Goal: Task Accomplishment & Management: Use online tool/utility

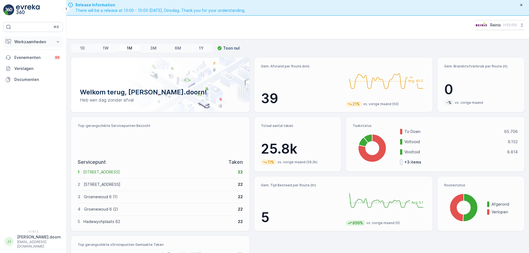
click at [31, 42] on p "Werkzaamheden" at bounding box center [32, 42] width 37 height 6
click at [25, 58] on p "Planning" at bounding box center [21, 59] width 15 height 6
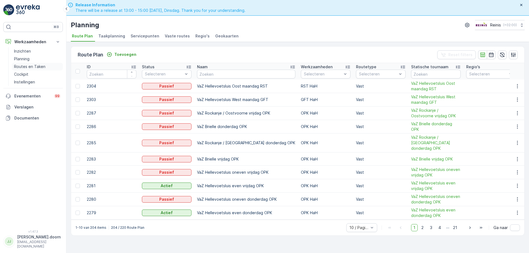
click at [25, 66] on p "Routes en Taken" at bounding box center [29, 67] width 31 height 6
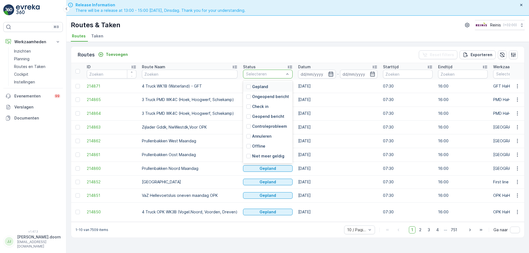
click at [330, 74] on icon "button" at bounding box center [331, 74] width 6 height 6
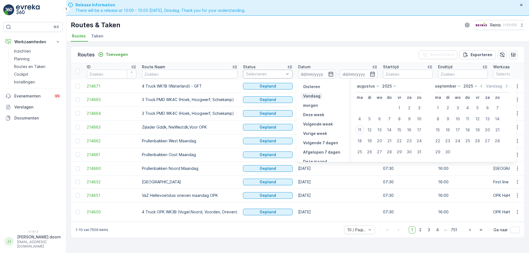
click at [315, 95] on p "Vandaag" at bounding box center [311, 96] width 17 height 6
type input "[DATE]"
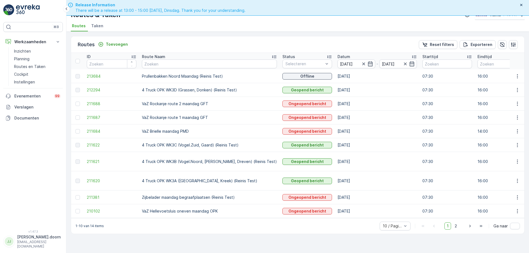
scroll to position [16, 0]
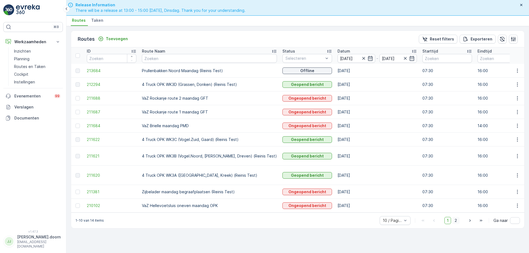
click at [456, 217] on span "2" at bounding box center [455, 220] width 7 height 7
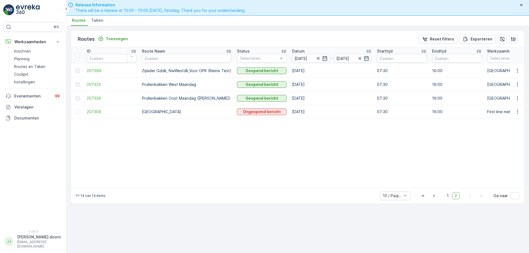
click at [501, 69] on td "[GEOGRAPHIC_DATA]" at bounding box center [512, 71] width 55 height 14
click at [519, 69] on icon "button" at bounding box center [518, 71] width 6 height 6
click at [508, 86] on span "Toon route tracking" at bounding box center [508, 87] width 37 height 6
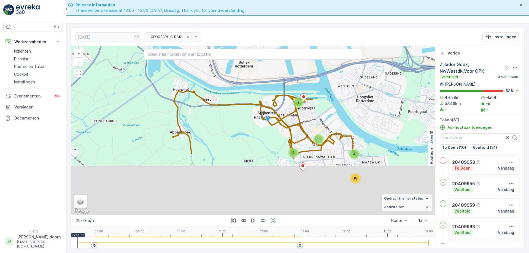
drag, startPoint x: 293, startPoint y: 185, endPoint x: 317, endPoint y: 93, distance: 95.2
click at [319, 91] on div "2 2 3 18 4 + − Satelliet stappenplan Terrein Hybride Leaflet Sneltoetsen Kaartg…" at bounding box center [253, 130] width 364 height 169
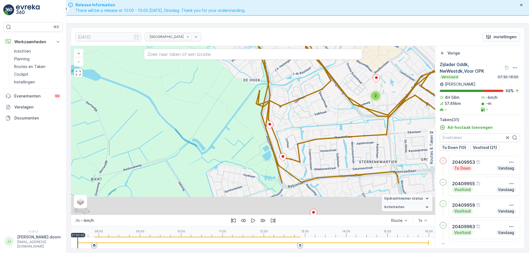
drag, startPoint x: 315, startPoint y: 148, endPoint x: 319, endPoint y: 100, distance: 48.6
click at [319, 100] on div "2 9 6 3 4 + − Satelliet stappenplan Terrein Hybride Leaflet Sneltoetsen Kaartge…" at bounding box center [253, 130] width 364 height 169
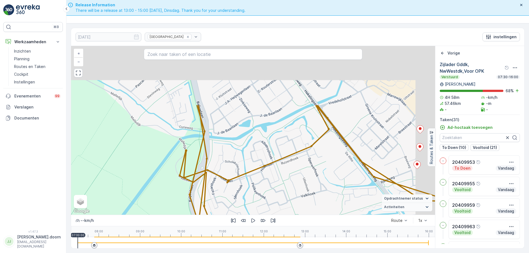
drag, startPoint x: 323, startPoint y: 127, endPoint x: 315, endPoint y: 189, distance: 62.5
click at [304, 200] on div "3 6 2 3 3 2 2 + − Satelliet stappenplan Terrein Hybride Leaflet Sneltoetsen Kaa…" at bounding box center [253, 130] width 364 height 169
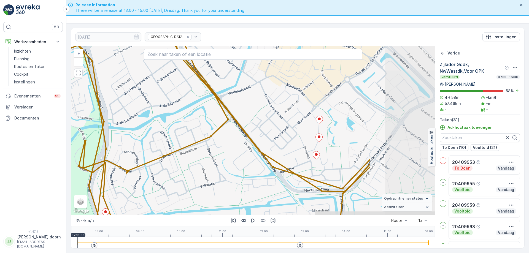
drag, startPoint x: 325, startPoint y: 127, endPoint x: 253, endPoint y: 120, distance: 72.8
click at [227, 122] on div "3 6 2 3 3 2 2 + − Satelliet stappenplan Terrein Hybride Leaflet Sneltoetsen Kaa…" at bounding box center [253, 130] width 364 height 169
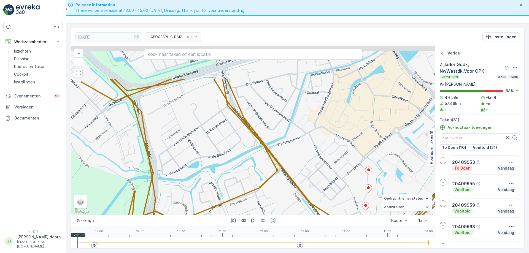
drag, startPoint x: 275, startPoint y: 119, endPoint x: 350, endPoint y: 180, distance: 97.2
click at [349, 182] on div "3 6 2 3 3 2 2 + − Satelliet stappenplan Terrein Hybride Leaflet Sneltoetsen Kaa…" at bounding box center [253, 130] width 364 height 169
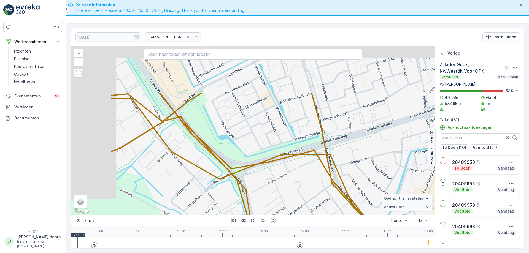
drag, startPoint x: 312, startPoint y: 119, endPoint x: 378, endPoint y: 174, distance: 85.7
click at [396, 183] on div "3 6 2 3 3 2 2 + − Satelliet stappenplan Terrein Hybride Leaflet Sneltoetsen Kaa…" at bounding box center [253, 130] width 364 height 169
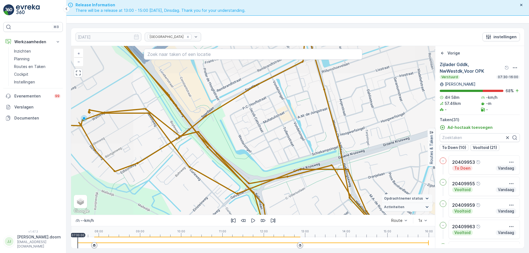
drag, startPoint x: 346, startPoint y: 123, endPoint x: 399, endPoint y: 163, distance: 66.0
click at [398, 165] on div "3 6 2 3 3 2 2 + − Satelliet stappenplan Terrein Hybride Leaflet Sneltoetsen Kaa…" at bounding box center [253, 130] width 364 height 169
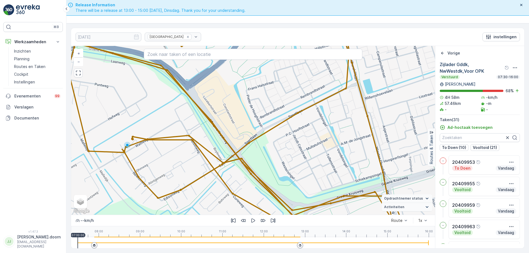
drag, startPoint x: 341, startPoint y: 138, endPoint x: 442, endPoint y: 161, distance: 103.0
click at [441, 162] on div "3 6 2 3 3 2 2 + − Satelliet stappenplan Terrein Hybride Leaflet Sneltoetsen Kaa…" at bounding box center [297, 147] width 453 height 203
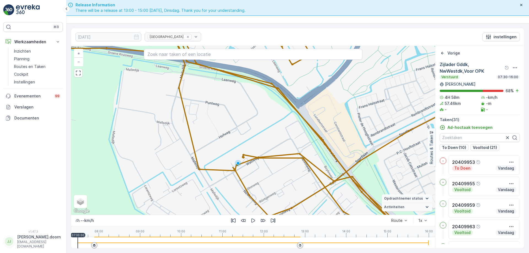
drag, startPoint x: 309, startPoint y: 140, endPoint x: 310, endPoint y: 179, distance: 38.9
click at [310, 178] on div "3 6 2 3 3 2 2 + − Satelliet stappenplan Terrein Hybride Leaflet Sneltoetsen Kaa…" at bounding box center [253, 130] width 364 height 169
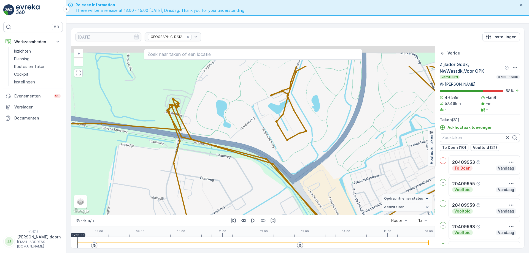
drag, startPoint x: 306, startPoint y: 189, endPoint x: 312, endPoint y: 178, distance: 12.2
click at [306, 190] on div "3 6 2 3 3 2 2 + − Satelliet stappenplan Terrein Hybride Leaflet Sneltoetsen Kaa…" at bounding box center [253, 130] width 364 height 169
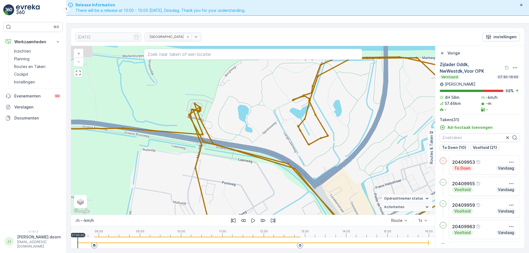
drag, startPoint x: 252, startPoint y: 149, endPoint x: 434, endPoint y: 156, distance: 182.0
click at [434, 156] on div "3 6 2 3 3 2 2 + − Satelliet stappenplan Terrein Hybride Leaflet Sneltoetsen Kaa…" at bounding box center [297, 147] width 453 height 203
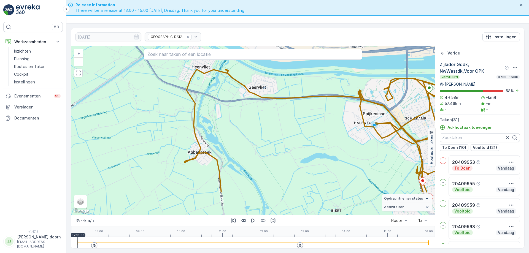
drag, startPoint x: 331, startPoint y: 164, endPoint x: 324, endPoint y: 123, distance: 42.3
click at [324, 123] on div "3 9 9 4 + − Satelliet stappenplan Terrein Hybride Leaflet Sneltoetsen Kaartgege…" at bounding box center [253, 130] width 364 height 169
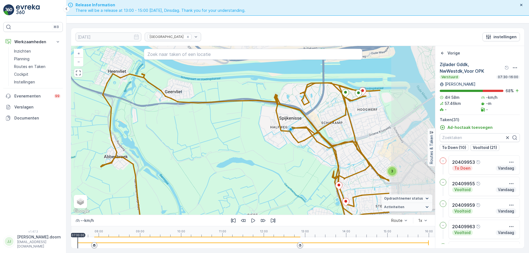
drag, startPoint x: 399, startPoint y: 155, endPoint x: 317, endPoint y: 161, distance: 82.4
click at [317, 161] on div "3 9 9 4 + − Satelliet stappenplan Terrein Hybride Leaflet Sneltoetsen Kaartgege…" at bounding box center [253, 130] width 364 height 169
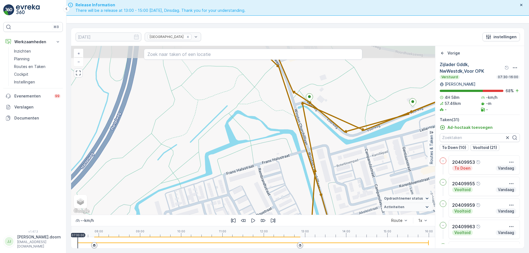
drag, startPoint x: 356, startPoint y: 84, endPoint x: 373, endPoint y: 116, distance: 36.4
click at [373, 116] on div "3 2 3 2 2 3 2 2 + − Satelliet stappenplan Terrein Hybride Leaflet Sneltoetsen K…" at bounding box center [253, 130] width 364 height 169
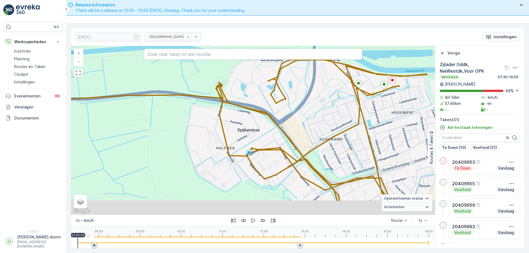
drag, startPoint x: 373, startPoint y: 119, endPoint x: 378, endPoint y: 83, distance: 36.4
click at [377, 84] on div "2 9 6 3 4 + − Satelliet stappenplan Terrein Hybride Leaflet Sneltoetsen Kaartge…" at bounding box center [253, 130] width 364 height 169
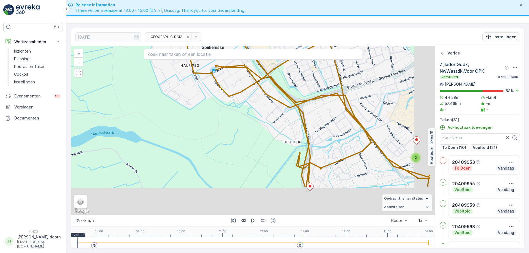
drag, startPoint x: 404, startPoint y: 119, endPoint x: 358, endPoint y: 68, distance: 68.5
click at [358, 66] on div "2 9 6 3 4 + − Satelliet stappenplan Terrein Hybride Leaflet Sneltoetsen Kaartge…" at bounding box center [253, 130] width 364 height 169
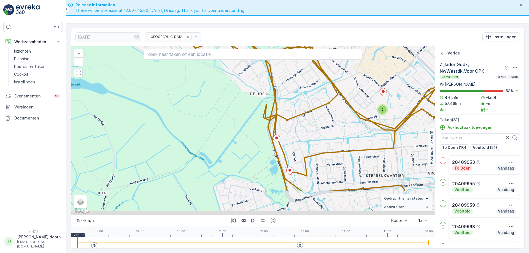
drag, startPoint x: 387, startPoint y: 108, endPoint x: 361, endPoint y: 69, distance: 47.2
click at [361, 69] on div "2 9 6 3 4 + − Satelliet stappenplan Terrein Hybride Leaflet Sneltoetsen Kaartge…" at bounding box center [253, 130] width 364 height 169
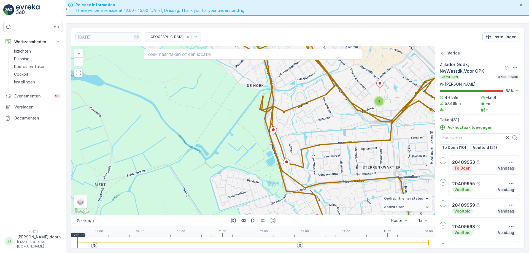
click at [380, 102] on span "2" at bounding box center [379, 101] width 2 height 4
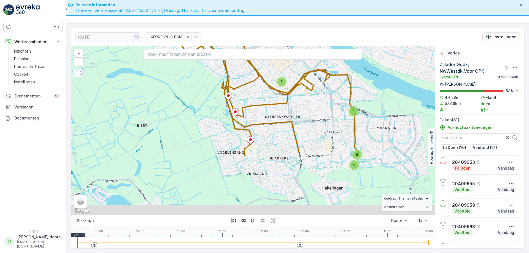
drag, startPoint x: 249, startPoint y: 167, endPoint x: 295, endPoint y: 106, distance: 76.2
click at [295, 106] on div "3 9 9 4 + − Satelliet stappenplan Terrein Hybride Leaflet Sneltoetsen Kaartgege…" at bounding box center [253, 130] width 364 height 169
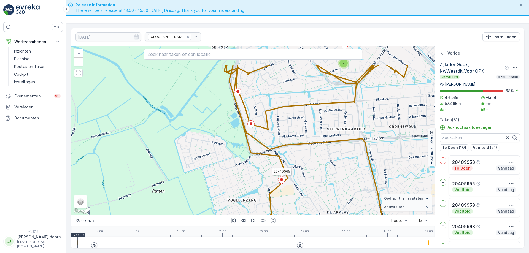
drag, startPoint x: 254, startPoint y: 107, endPoint x: 268, endPoint y: 143, distance: 38.7
click at [268, 143] on div "2 9 6 3 4 20410065 + − Satelliet stappenplan Terrein Hybride Leaflet Sneltoetse…" at bounding box center [253, 130] width 364 height 169
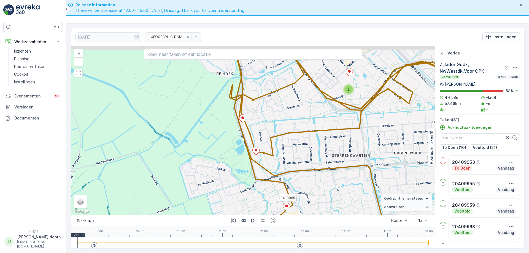
drag, startPoint x: 280, startPoint y: 135, endPoint x: 282, endPoint y: 147, distance: 11.5
click at [282, 147] on icon at bounding box center [132, 130] width 740 height 481
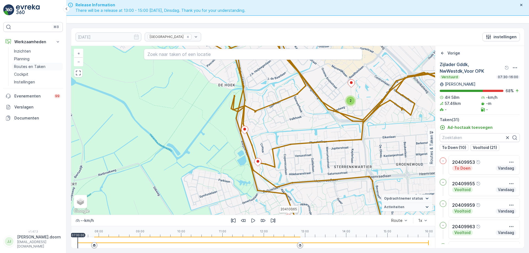
click at [24, 66] on p "Routes en Taken" at bounding box center [29, 67] width 31 height 6
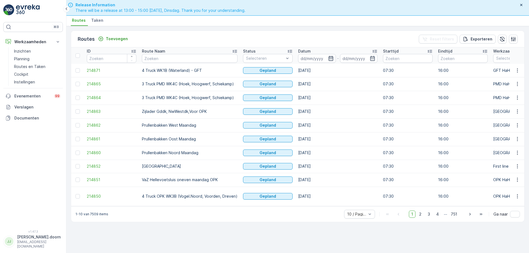
click at [329, 58] on icon "button" at bounding box center [331, 58] width 5 height 5
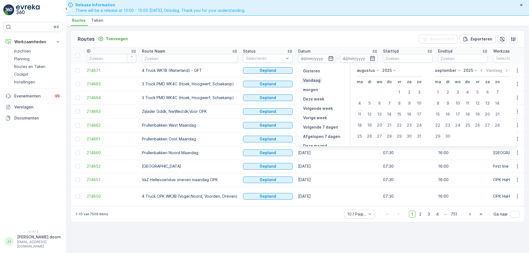
click at [313, 80] on p "Vandaag" at bounding box center [311, 81] width 17 height 6
type input "[DATE]"
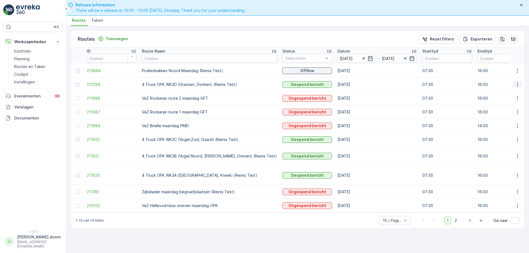
click at [516, 84] on icon "button" at bounding box center [518, 85] width 6 height 6
click at [505, 102] on span "Toon route tracking" at bounding box center [508, 101] width 37 height 6
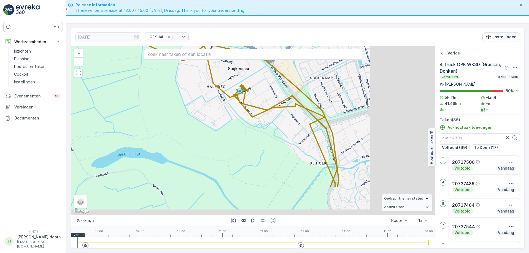
drag, startPoint x: 343, startPoint y: 141, endPoint x: 215, endPoint y: 95, distance: 136.4
click at [215, 95] on div "9 5 11 11 2 2 2 3 3 4 2 6 2 10 11 + − Satelliet stappenplan Terrein Hybride Lea…" at bounding box center [253, 130] width 364 height 169
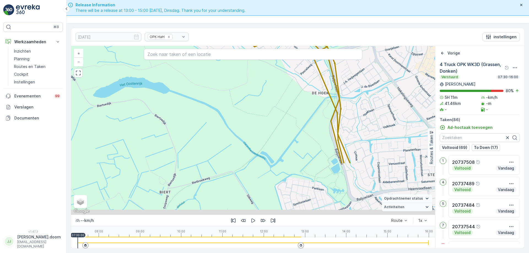
drag, startPoint x: 314, startPoint y: 139, endPoint x: 323, endPoint y: 63, distance: 75.8
click at [323, 64] on div "9 5 11 11 2 2 2 3 3 4 2 6 2 10 11 + − Satelliet stappenplan Terrein Hybride Lea…" at bounding box center [253, 130] width 364 height 169
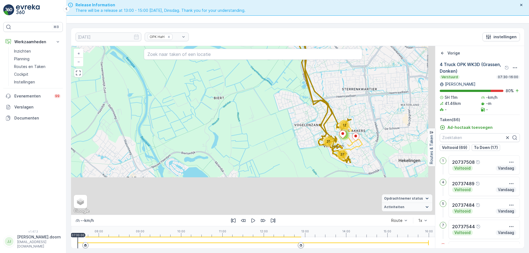
drag, startPoint x: 384, startPoint y: 177, endPoint x: 355, endPoint y: 108, distance: 74.7
click at [355, 108] on div "37 4 12 31 + − Satelliet stappenplan Terrein Hybride Leaflet Sneltoetsen Kaartg…" at bounding box center [253, 130] width 364 height 169
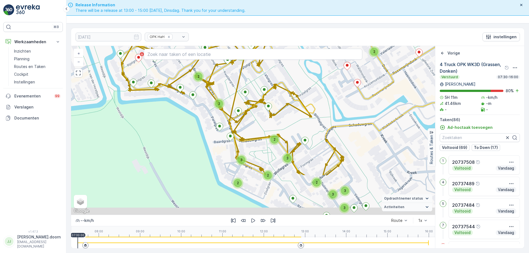
drag, startPoint x: 343, startPoint y: 147, endPoint x: 338, endPoint y: 85, distance: 62.3
click at [337, 85] on div "2 3 2 2 3 3 2 3 2 3 2 2 2 2 + − Satelliet stappenplan Terrein Hybride Leaflet S…" at bounding box center [253, 130] width 364 height 169
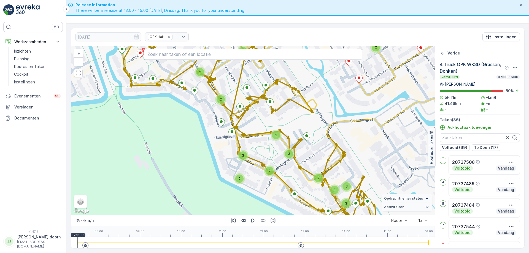
drag, startPoint x: 346, startPoint y: 133, endPoint x: 337, endPoint y: 83, distance: 50.1
click at [337, 85] on div "2 3 2 2 3 3 2 3 2 3 2 2 2 2 + − Satelliet stappenplan Terrein Hybride Leaflet S…" at bounding box center [253, 130] width 364 height 169
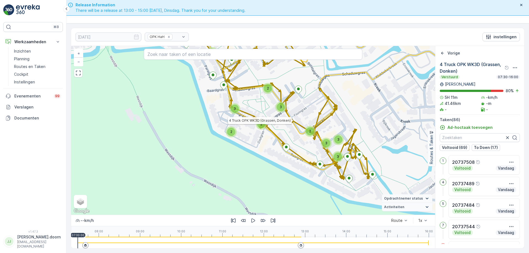
drag, startPoint x: 328, startPoint y: 101, endPoint x: 364, endPoint y: 157, distance: 66.1
click at [364, 157] on icon at bounding box center [294, 102] width 342 height 144
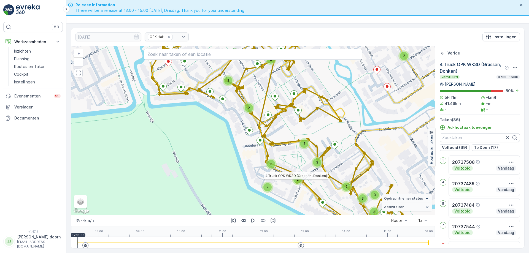
click at [352, 154] on div "2 3 2 2 3 3 2 3 2 3 2 2 2 2 4 Truck OPK WK3D (Grassen, Donken) + − Satelliet st…" at bounding box center [253, 130] width 364 height 169
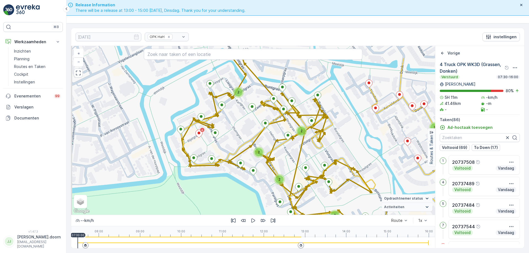
click at [350, 144] on div "2 3 2 2 3 3 2 3 2 3 2 2 2 2 + − Satelliet stappenplan Terrein Hybride Leaflet S…" at bounding box center [253, 130] width 364 height 169
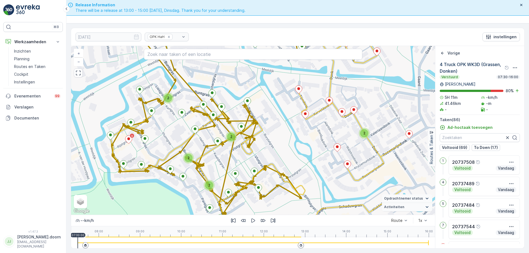
drag, startPoint x: 334, startPoint y: 136, endPoint x: 293, endPoint y: 142, distance: 41.5
click at [293, 142] on div "2 3 2 2 3 3 2 3 2 3 2 2 2 2 + − Satelliet stappenplan Terrein Hybride Leaflet S…" at bounding box center [253, 130] width 364 height 169
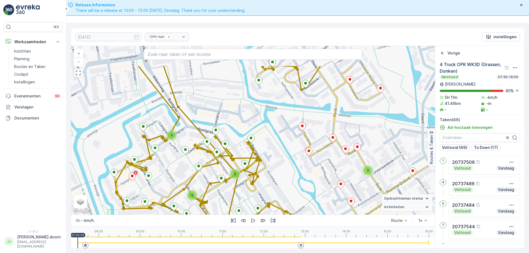
drag, startPoint x: 297, startPoint y: 138, endPoint x: 301, endPoint y: 176, distance: 38.2
click at [301, 176] on div "2 3 2 2 3 3 2 3 2 3 2 2 2 2 + − Satelliet stappenplan Terrein Hybride Leaflet S…" at bounding box center [253, 130] width 364 height 169
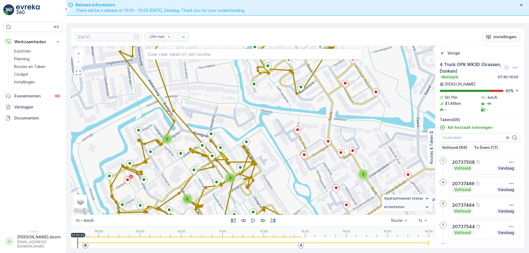
drag, startPoint x: 290, startPoint y: 108, endPoint x: 286, endPoint y: 111, distance: 4.9
click at [286, 111] on div "2 3 2 2 3 3 2 3 2 3 2 2 2 2 + − Satelliet stappenplan Terrein Hybride Leaflet S…" at bounding box center [253, 130] width 364 height 169
drag, startPoint x: 385, startPoint y: 143, endPoint x: 396, endPoint y: 42, distance: 101.2
click at [396, 42] on div "[DATE] OPK HaH instellingen 2 3 2 2 3 3 2 3 2 3 2 2 2 2 + − Satelliet stappenpl…" at bounding box center [298, 138] width 454 height 221
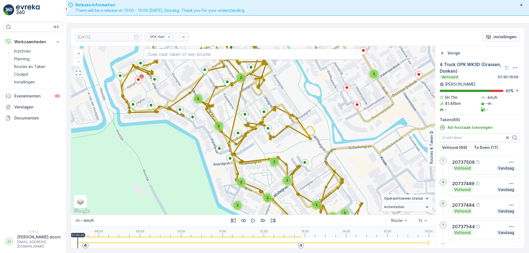
drag, startPoint x: 369, startPoint y: 129, endPoint x: 378, endPoint y: 70, distance: 59.8
click at [377, 68] on div "2 3 2 2 3 3 2 3 2 3 2 2 2 2 + − Satelliet stappenplan Terrein Hybride Leaflet S…" at bounding box center [253, 130] width 364 height 169
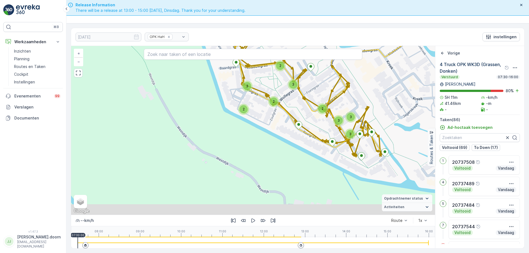
drag, startPoint x: 380, startPoint y: 96, endPoint x: 379, endPoint y: 93, distance: 3.9
click at [379, 93] on div "2 3 2 2 3 3 2 3 2 3 2 2 2 2 + − Satelliet stappenplan Terrein Hybride Leaflet S…" at bounding box center [253, 130] width 364 height 169
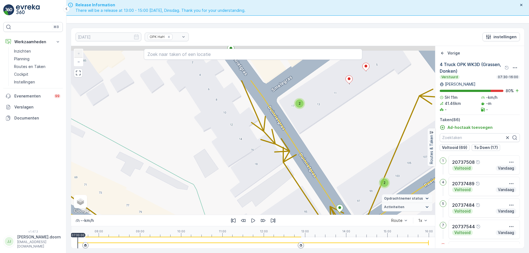
drag, startPoint x: 314, startPoint y: 143, endPoint x: 340, endPoint y: 188, distance: 52.0
click at [344, 195] on div "2 2 2 2 2 + − Satelliet stappenplan Terrein Hybride Leaflet Sneltoetsen Kaartge…" at bounding box center [253, 130] width 364 height 169
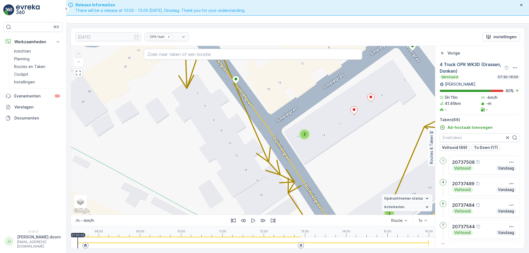
drag, startPoint x: 336, startPoint y: 125, endPoint x: 341, endPoint y: 154, distance: 30.2
click at [341, 154] on div "2 2 2 2 2 + − Satelliet stappenplan Terrein Hybride Leaflet Sneltoetsen Kaartge…" at bounding box center [253, 130] width 364 height 169
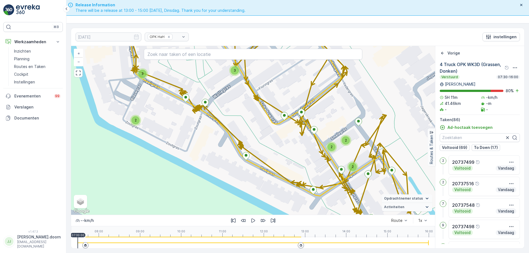
click at [331, 146] on span "2" at bounding box center [332, 147] width 2 height 4
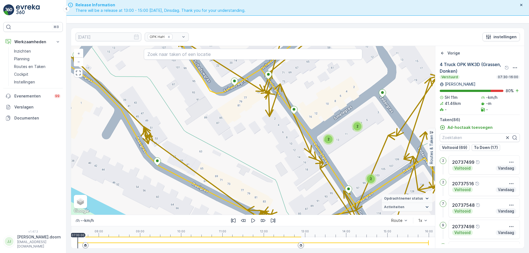
click at [358, 129] on div "2" at bounding box center [357, 126] width 8 height 8
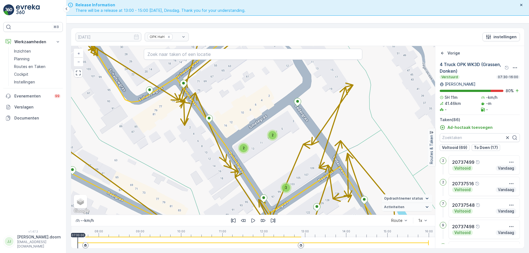
click at [286, 185] on div "2" at bounding box center [286, 188] width 8 height 8
click at [276, 139] on div "2" at bounding box center [272, 135] width 11 height 11
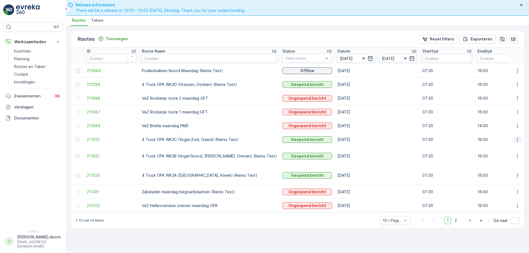
click at [516, 139] on icon "button" at bounding box center [518, 140] width 6 height 6
click at [510, 156] on span "Toon route tracking" at bounding box center [508, 156] width 37 height 6
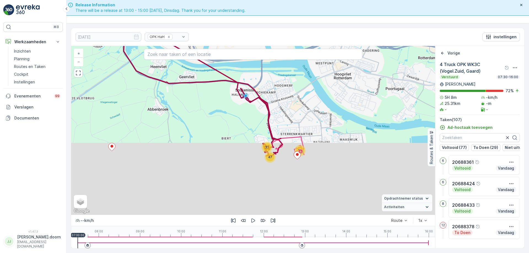
drag, startPoint x: 284, startPoint y: 174, endPoint x: 252, endPoint y: 96, distance: 85.2
click at [252, 96] on div "26 47 31 + − Satelliet stappenplan Terrein Hybride Leaflet Sneltoetsen Kaartgeg…" at bounding box center [253, 130] width 364 height 169
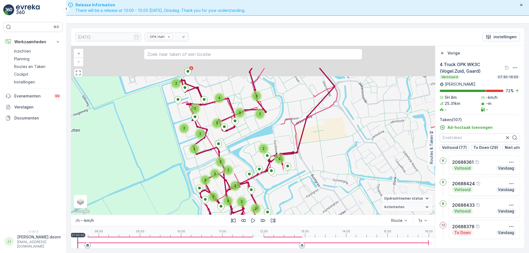
click at [277, 187] on div "3 2 2 3 3 3 2 2 2 2 2 3 3 2 2 2 3 2 2 2 3 2 2 2 2 2 2 3 3 4 + − Satelliet stapp…" at bounding box center [253, 130] width 364 height 169
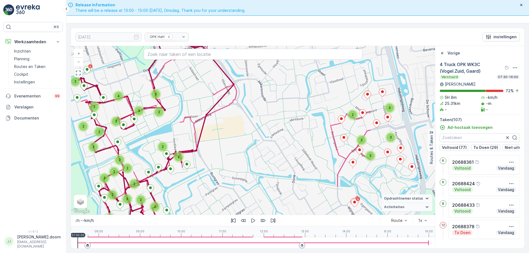
drag, startPoint x: 294, startPoint y: 146, endPoint x: 193, endPoint y: 144, distance: 100.9
click at [193, 144] on div "3 2 2 3 3 3 2 2 2 2 2 3 3 2 2 2 3 2 2 2 3 2 2 2 2 2 2 3 3 4 + − Satelliet stapp…" at bounding box center [253, 130] width 364 height 169
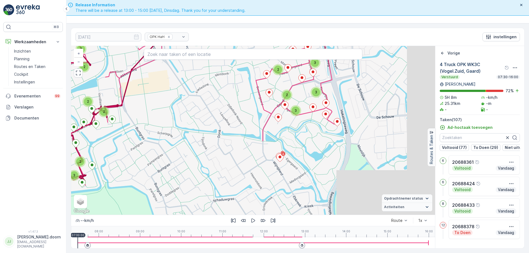
drag, startPoint x: 324, startPoint y: 156, endPoint x: 249, endPoint y: 111, distance: 87.3
click at [249, 111] on div "3 2 2 3 3 3 2 2 2 2 2 3 3 2 2 2 3 2 2 2 3 2 2 2 2 2 2 3 3 4 + − Satelliet stapp…" at bounding box center [253, 130] width 364 height 169
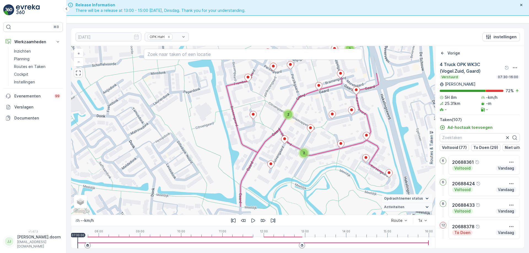
drag, startPoint x: 294, startPoint y: 121, endPoint x: 302, endPoint y: 157, distance: 37.1
click at [302, 160] on div "2 2 2 2 2 3 2 2 2 2 2 2 + − Satelliet stappenplan Terrein Hybride Leaflet Snelt…" at bounding box center [253, 130] width 364 height 169
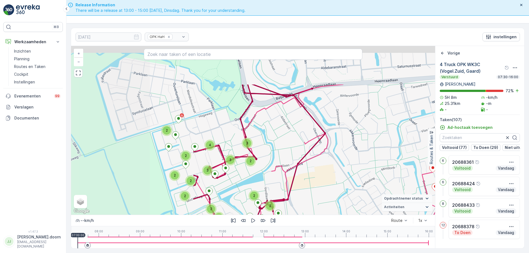
drag, startPoint x: 199, startPoint y: 131, endPoint x: 353, endPoint y: 178, distance: 161.4
click at [353, 178] on div "3 2 2 3 3 3 2 2 2 2 2 3 3 2 2 2 3 2 2 2 3 2 2 2 2 2 2 3 3 4 + − Satelliet stapp…" at bounding box center [253, 130] width 364 height 169
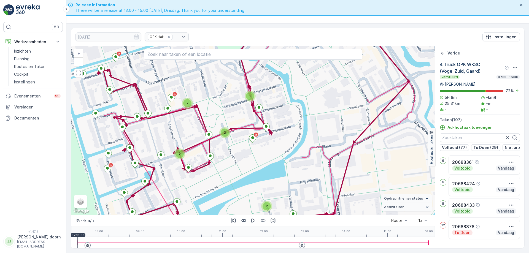
drag, startPoint x: 236, startPoint y: 166, endPoint x: 257, endPoint y: 84, distance: 85.0
click at [257, 87] on div "2 2 2 2 2 3 2 2 2 2 2 2 + − Satelliet stappenplan Terrein Hybride Leaflet Snelt…" at bounding box center [253, 130] width 364 height 169
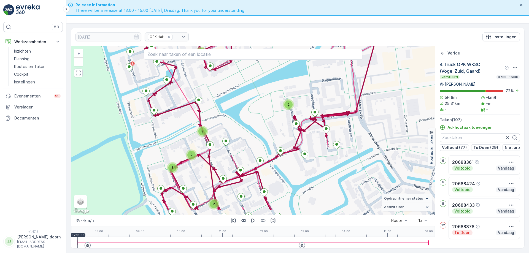
drag, startPoint x: 259, startPoint y: 119, endPoint x: 263, endPoint y: 81, distance: 38.0
click at [261, 85] on div "2 2 2 2 2 3 2 2 2 2 2 2 + − Satelliet stappenplan Terrein Hybride Leaflet Snelt…" at bounding box center [253, 130] width 364 height 169
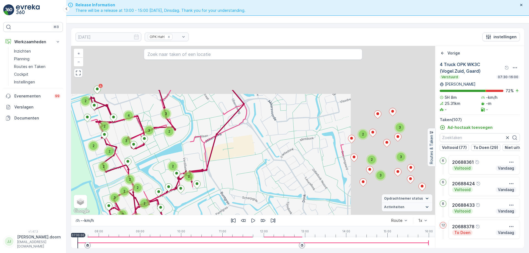
drag, startPoint x: 332, startPoint y: 122, endPoint x: 204, endPoint y: 183, distance: 141.6
click at [204, 183] on div "3 2 2 3 3 3 2 2 2 2 2 3 3 2 2 2 3 2 2 2 3 2 2 2 2 2 2 3 3 4 20688457 + − Satell…" at bounding box center [253, 130] width 364 height 169
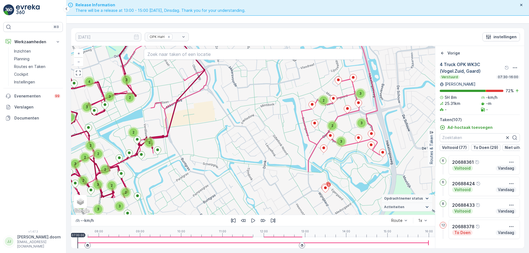
drag, startPoint x: 297, startPoint y: 173, endPoint x: 257, endPoint y: 139, distance: 52.0
click at [257, 139] on div "3 2 2 3 3 3 2 2 2 2 2 3 3 2 2 2 3 2 2 2 3 2 2 2 2 2 2 3 3 4 + − Satelliet stapp…" at bounding box center [253, 130] width 364 height 169
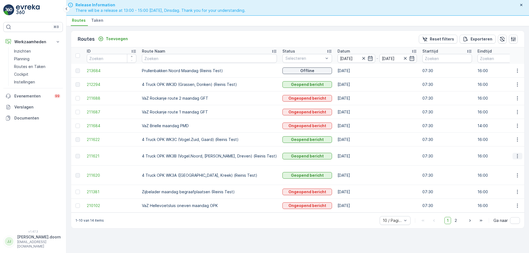
click at [518, 156] on icon "button" at bounding box center [518, 157] width 6 height 6
click at [503, 172] on span "Toon route tracking" at bounding box center [508, 172] width 37 height 6
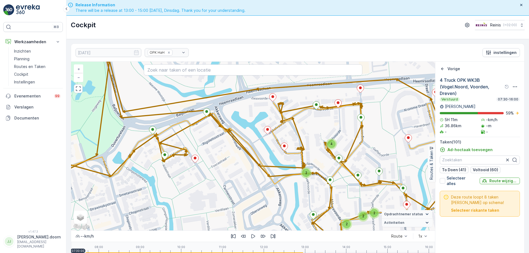
scroll to position [615, 0]
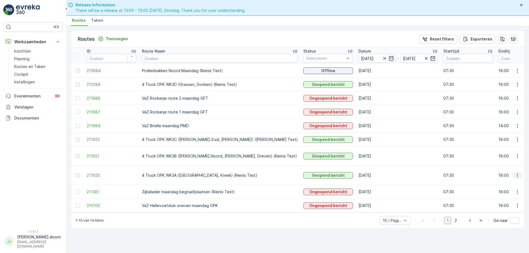
click at [516, 173] on icon "button" at bounding box center [518, 176] width 6 height 6
click at [506, 189] on span "Toon route tracking" at bounding box center [508, 189] width 37 height 6
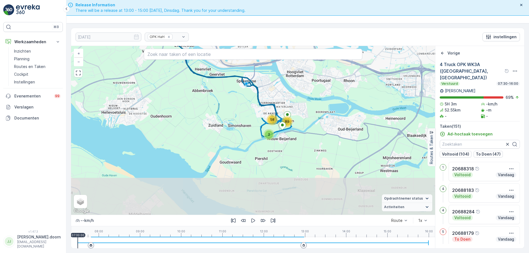
drag, startPoint x: 307, startPoint y: 195, endPoint x: 282, endPoint y: 115, distance: 83.7
click at [282, 115] on div "2 58 89 + − Satelliet stappenplan Terrein Hybride Leaflet Sneltoetsen Kaartgege…" at bounding box center [253, 130] width 364 height 169
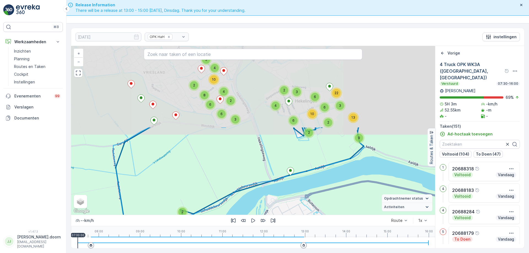
drag, startPoint x: 278, startPoint y: 107, endPoint x: 292, endPoint y: 206, distance: 99.4
click at [292, 206] on div "2 6 2 3 4 5 4 2 10 6 8 4 3 2 9 3 13 6 22 2 6 2 6 10 + − Satelliet stappenplan T…" at bounding box center [253, 130] width 364 height 169
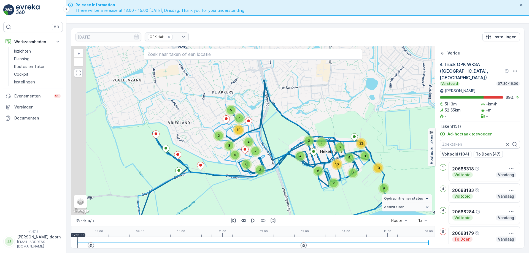
drag, startPoint x: 285, startPoint y: 153, endPoint x: 282, endPoint y: 185, distance: 32.1
click at [310, 200] on div "2 6 2 3 4 5 4 2 10 6 8 4 3 2 9 3 13 6 22 2 6 2 6 10 + − Satelliet stappenplan T…" at bounding box center [253, 130] width 364 height 169
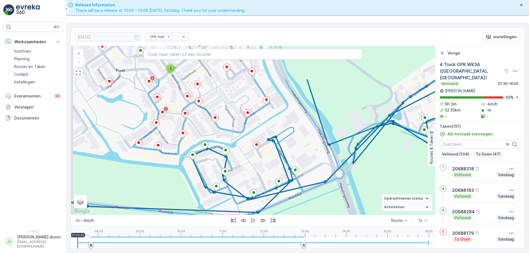
drag, startPoint x: 265, startPoint y: 165, endPoint x: 277, endPoint y: 200, distance: 37.7
click at [276, 206] on div "2 2 2 2 4 2 3 3 3 2 3 2 3 5 4 4 2 7 2 2 2 + − Satelliet stappenplan Terrein Hyb…" at bounding box center [253, 130] width 364 height 169
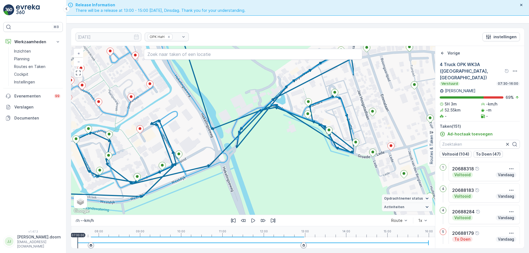
drag, startPoint x: 345, startPoint y: 172, endPoint x: 228, endPoint y: 162, distance: 118.1
click at [228, 162] on div "2 2 2 2 4 2 3 3 3 2 3 2 3 5 4 4 2 7 2 2 2 + − Satelliet stappenplan Terrein Hyb…" at bounding box center [253, 130] width 364 height 169
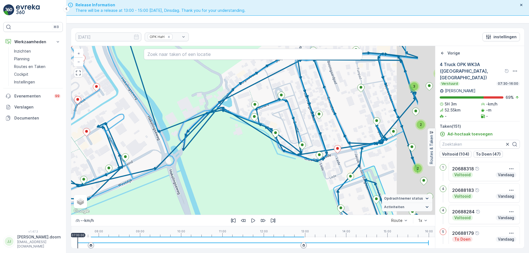
drag, startPoint x: 345, startPoint y: 154, endPoint x: 291, endPoint y: 157, distance: 53.5
click at [291, 157] on div "2 2 2 2 4 2 3 3 3 2 3 2 3 5 4 4 2 7 2 2 2 + − Satelliet stappenplan Terrein Hyb…" at bounding box center [253, 130] width 364 height 169
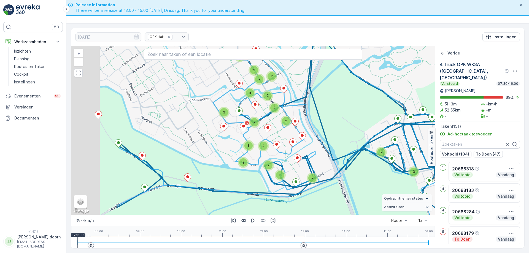
drag, startPoint x: 252, startPoint y: 135, endPoint x: 334, endPoint y: 151, distance: 83.7
click at [334, 151] on div "2 3 2 2 2 2 2 2 2 4 2 3 2 4 2 3 2 4 5 6 6 2 4 13 9 2 3 3 2 3 2 3 + − Satelliet …" at bounding box center [253, 130] width 364 height 169
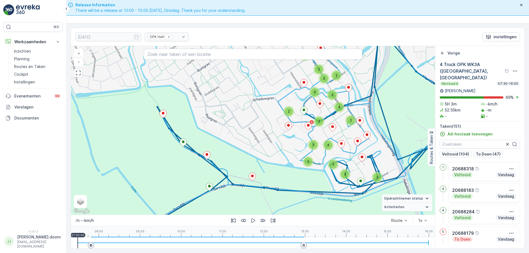
drag, startPoint x: 239, startPoint y: 180, endPoint x: 280, endPoint y: 172, distance: 41.7
click at [280, 172] on div "2 3 2 2 2 2 2 2 2 4 2 3 2 4 2 3 2 4 5 6 6 2 4 13 9 2 3 3 2 3 2 3 + − Satelliet …" at bounding box center [253, 130] width 364 height 169
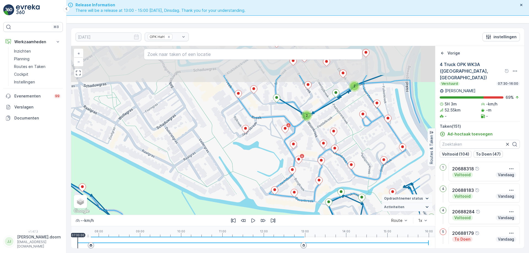
drag, startPoint x: 357, startPoint y: 161, endPoint x: 305, endPoint y: 208, distance: 70.4
click at [305, 208] on div "2 2 2 2 4 2 3 3 3 2 3 2 3 5 4 4 2 7 2 2 2 + − Satelliet stappenplan Terrein Hyb…" at bounding box center [253, 130] width 364 height 169
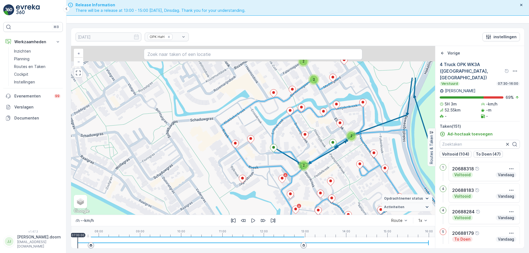
drag, startPoint x: 333, startPoint y: 160, endPoint x: 331, endPoint y: 209, distance: 48.6
click at [331, 209] on div "2 2 2 2 4 2 3 3 3 2 3 2 3 5 4 4 2 7 2 2 2 + − Satelliet stappenplan Terrein Hyb…" at bounding box center [253, 130] width 364 height 169
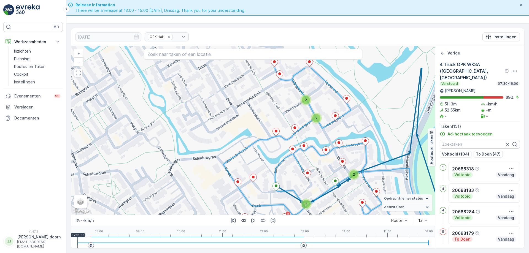
drag, startPoint x: 332, startPoint y: 163, endPoint x: 335, endPoint y: 195, distance: 32.6
click at [335, 202] on div "2 2 2 2 4 2 3 3 3 2 3 2 3 5 4 4 2 7 2 2 2 + − Satelliet stappenplan Terrein Hyb…" at bounding box center [253, 130] width 364 height 169
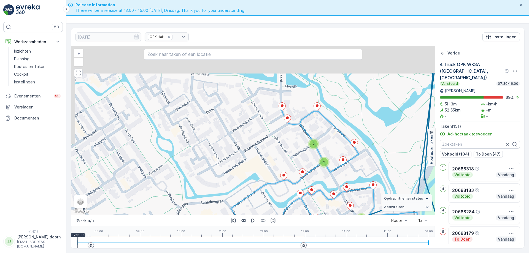
drag, startPoint x: 337, startPoint y: 159, endPoint x: 338, endPoint y: 184, distance: 25.1
click at [345, 202] on div "2 2 2 2 4 2 3 3 3 2 3 2 3 5 4 4 2 7 2 2 2 20688315 + − Satelliet stappenplan Te…" at bounding box center [253, 130] width 364 height 169
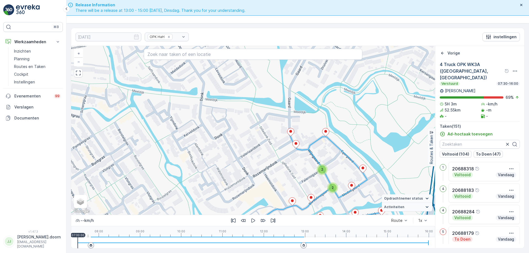
drag, startPoint x: 333, startPoint y: 166, endPoint x: 339, endPoint y: 189, distance: 23.8
click at [339, 189] on div "2 2 2 2 4 2 3 3 3 2 3 2 3 5 4 4 2 7 2 2 2 20688315 + − Satelliet stappenplan Te…" at bounding box center [253, 130] width 364 height 169
